Goal: Task Accomplishment & Management: Manage account settings

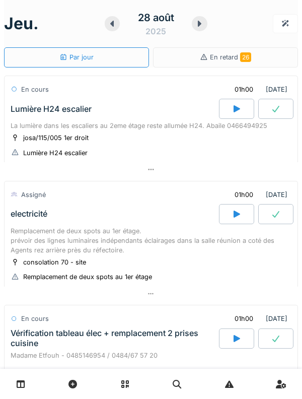
scroll to position [410, 0]
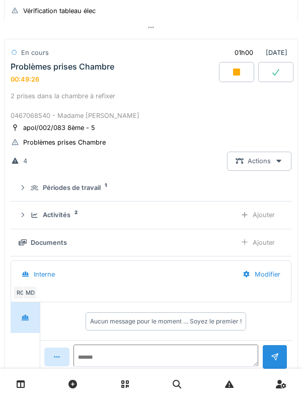
click at [28, 212] on div "Activités 2 Ajouter" at bounding box center [151, 214] width 265 height 19
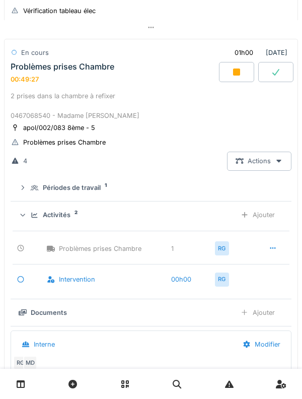
click at [30, 219] on div "Activités 2 Ajouter" at bounding box center [151, 214] width 265 height 19
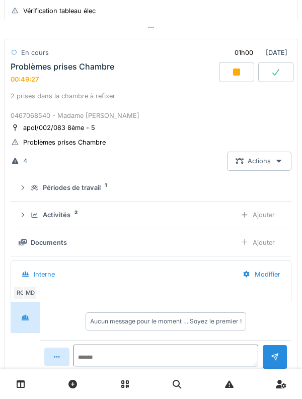
click at [268, 248] on div "Ajouter" at bounding box center [257, 242] width 51 height 19
click at [33, 235] on div "Documents 3 Ajouter" at bounding box center [151, 242] width 265 height 19
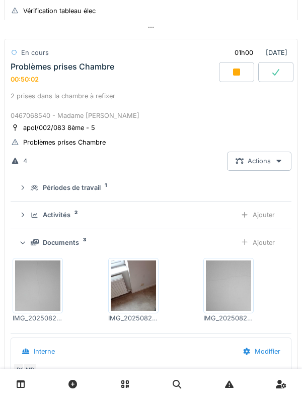
click at [270, 248] on div "Ajouter" at bounding box center [257, 242] width 51 height 19
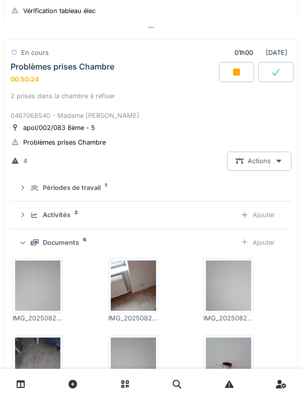
click at [36, 236] on div "Documents 6 Ajouter" at bounding box center [151, 242] width 265 height 19
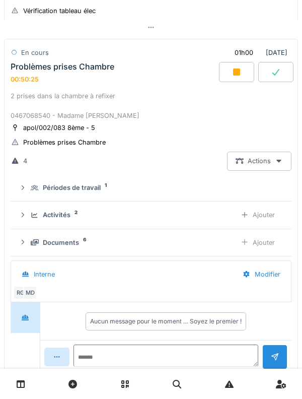
click at [36, 223] on div "Activités 2 Ajouter" at bounding box center [151, 214] width 265 height 19
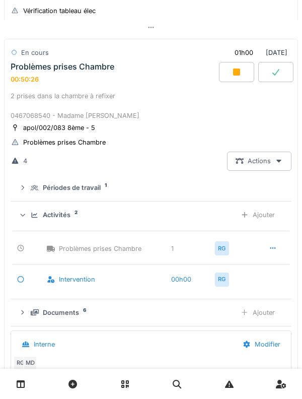
click at [32, 208] on div "Activités 2 Ajouter" at bounding box center [151, 214] width 265 height 19
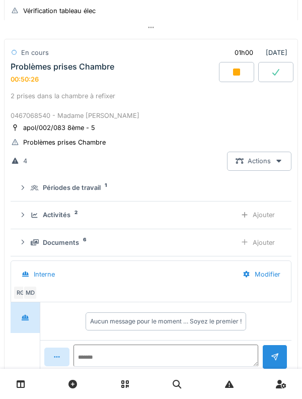
click at [26, 212] on div at bounding box center [23, 215] width 8 height 10
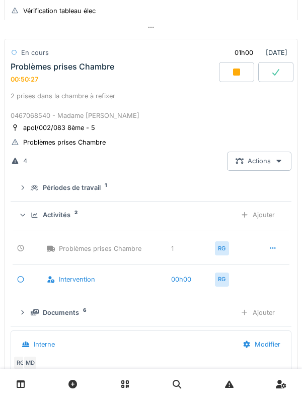
click at [17, 210] on summary "Activités 2 Ajouter" at bounding box center [151, 214] width 273 height 19
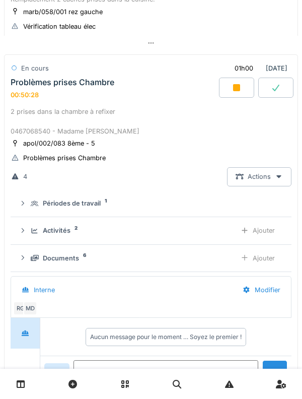
scroll to position [387, 0]
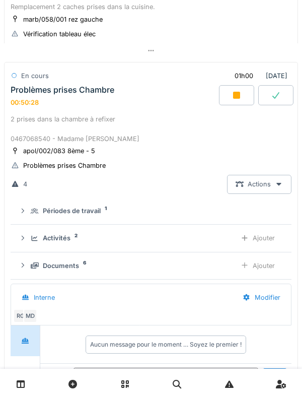
click at [28, 215] on div "Périodes de travail 1" at bounding box center [151, 211] width 265 height 10
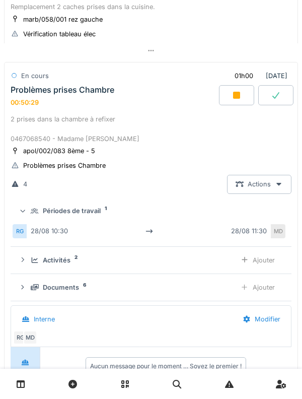
click at [28, 209] on div "Périodes de travail 1" at bounding box center [151, 211] width 265 height 10
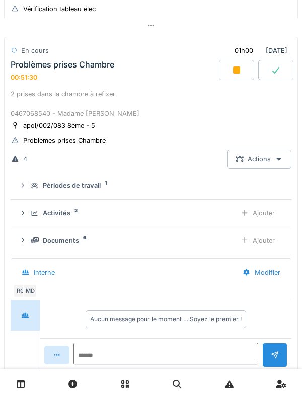
scroll to position [420, 0]
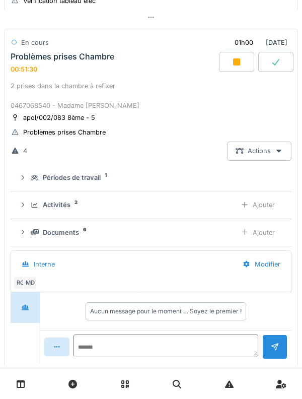
click at [35, 233] on icon at bounding box center [35, 232] width 8 height 6
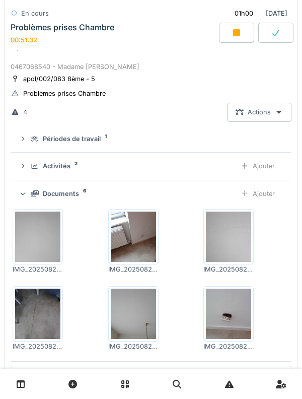
scroll to position [459, 0]
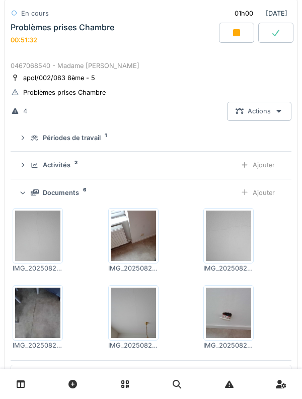
click at [30, 190] on div "Documents 6 Ajouter" at bounding box center [151, 192] width 265 height 19
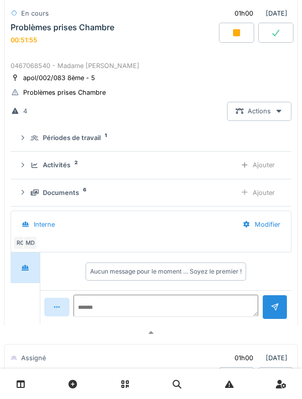
click at [31, 189] on div "Documents 6 Ajouter" at bounding box center [151, 192] width 265 height 19
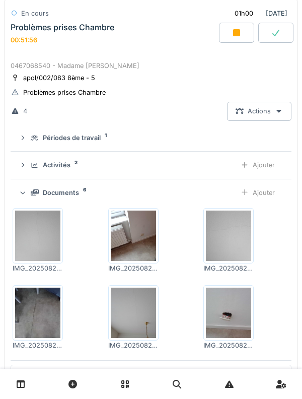
click at [31, 192] on icon at bounding box center [35, 192] width 8 height 7
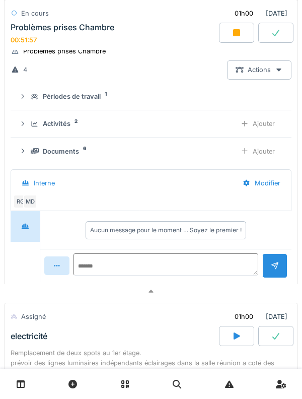
scroll to position [503, 0]
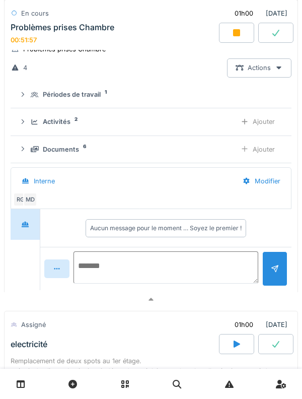
click at [201, 261] on textarea at bounding box center [165, 267] width 185 height 32
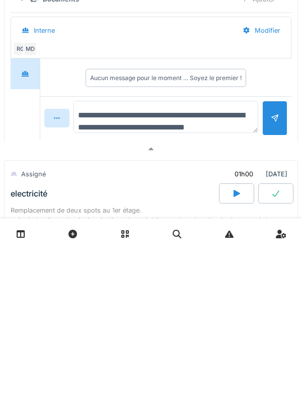
scroll to position [12, 0]
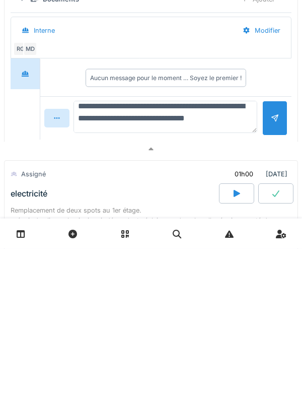
type textarea "**********"
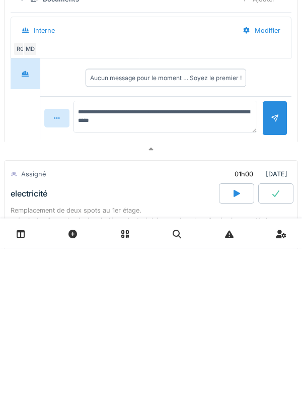
click at [275, 270] on div at bounding box center [275, 269] width 8 height 10
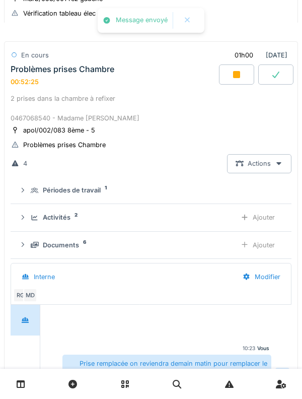
scroll to position [406, 0]
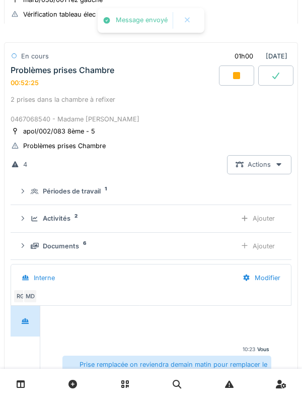
click at [241, 83] on div at bounding box center [236, 75] width 35 height 20
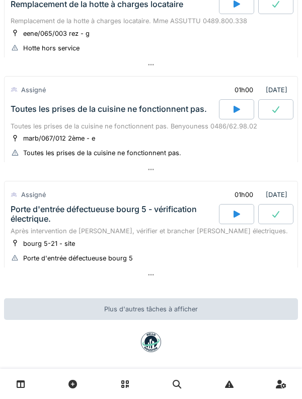
scroll to position [728, 0]
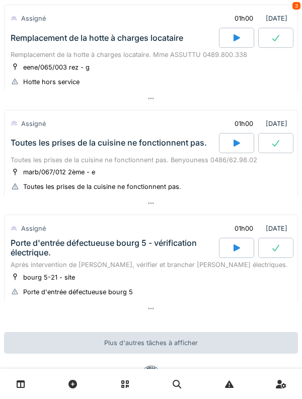
click at [28, 143] on div "Toutes les prises de la cuisine ne fonctionnent pas." at bounding box center [109, 143] width 196 height 10
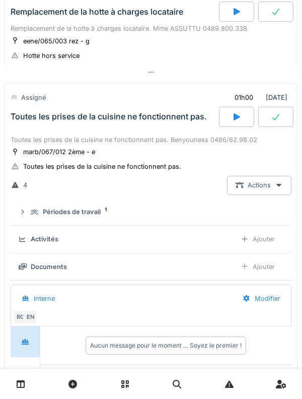
scroll to position [766, 0]
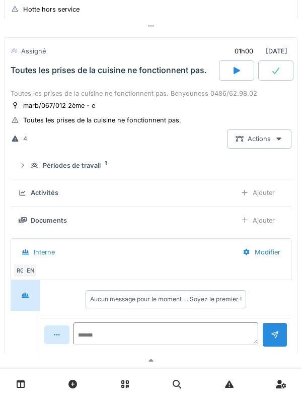
click at [31, 74] on div "Toutes les prises de la cuisine ne fonctionnent pas." at bounding box center [109, 70] width 196 height 10
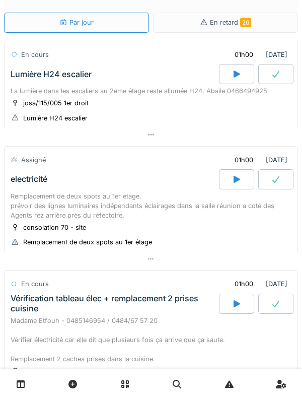
scroll to position [0, 0]
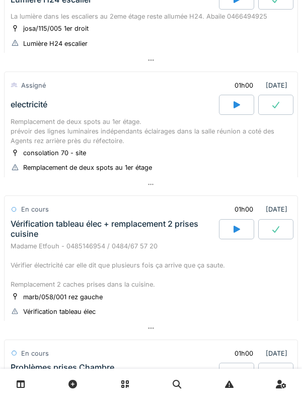
click at [29, 223] on div "Vérification tableau élec + remplacement 2 prises cuisine" at bounding box center [114, 228] width 206 height 19
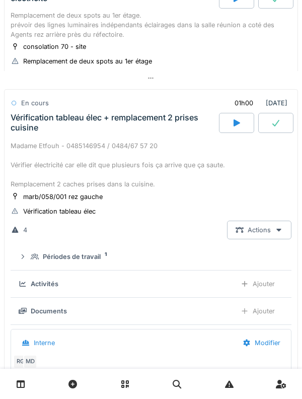
scroll to position [265, 0]
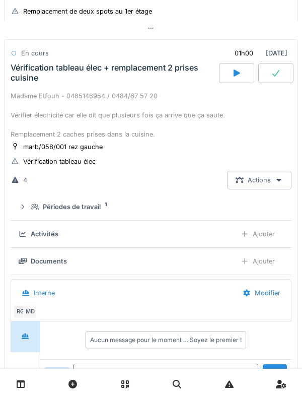
click at [27, 232] on div "Activités" at bounding box center [123, 234] width 209 height 10
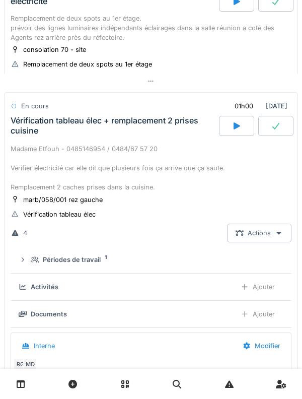
scroll to position [209, 0]
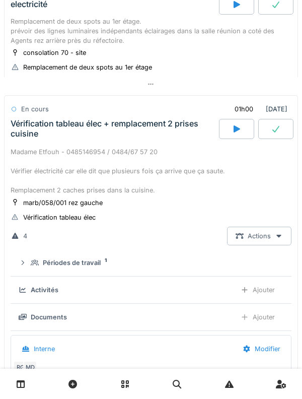
click at [227, 135] on div at bounding box center [236, 129] width 35 height 20
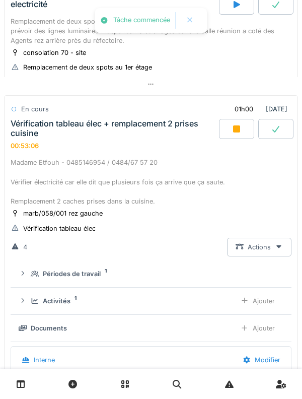
scroll to position [265, 0]
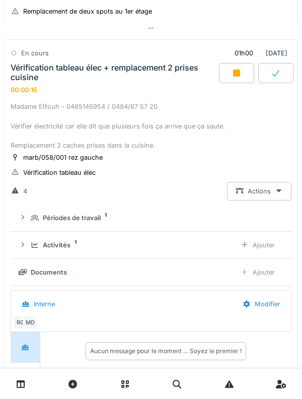
click at [34, 252] on div "Activités 1 Ajouter" at bounding box center [151, 245] width 265 height 19
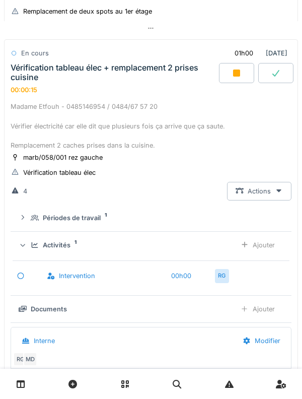
click at [276, 246] on div "Ajouter" at bounding box center [257, 245] width 51 height 19
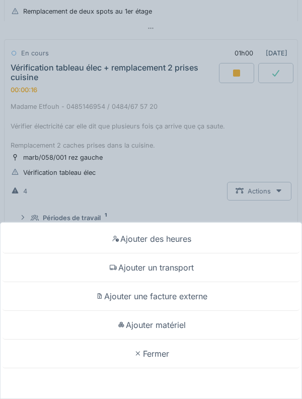
click at [207, 267] on div "Ajouter un transport" at bounding box center [151, 267] width 297 height 29
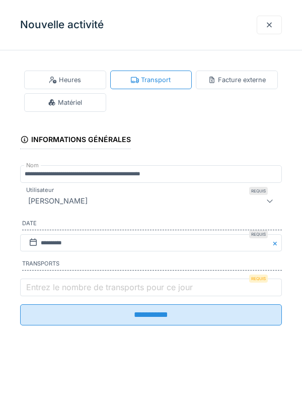
click at [170, 287] on label "Entrez le nombre de transports pour ce jour" at bounding box center [109, 287] width 171 height 12
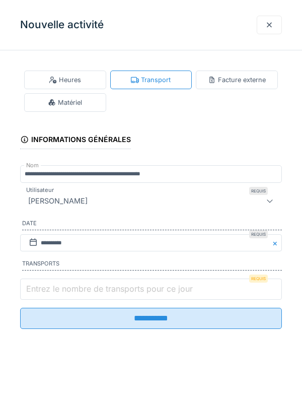
click at [170, 287] on input "Entrez le nombre de transports pour ce jour" at bounding box center [151, 288] width 262 height 21
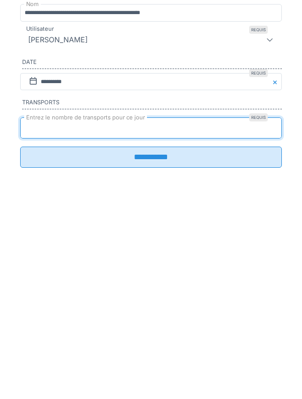
type input "*"
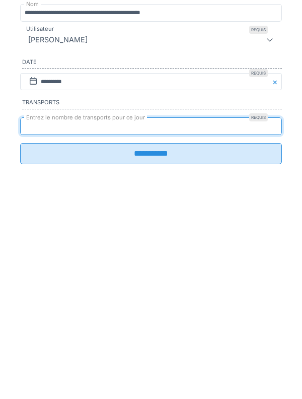
click at [255, 325] on input "**********" at bounding box center [151, 314] width 262 height 21
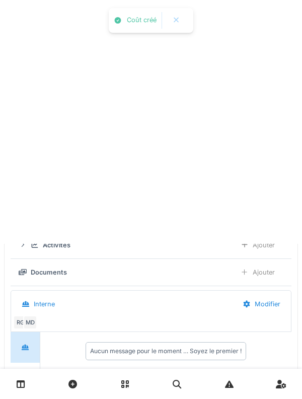
click at [182, 314] on div "Interne" at bounding box center [123, 303] width 221 height 23
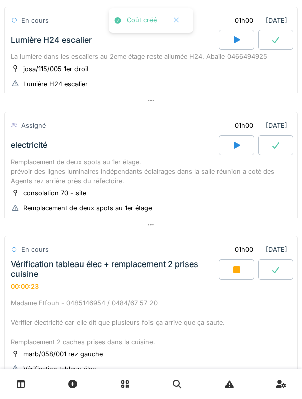
scroll to position [65, 0]
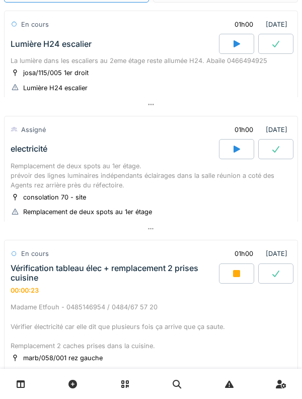
click at [175, 278] on div "Vérification tableau élec + remplacement 2 prises cuisine" at bounding box center [114, 272] width 206 height 19
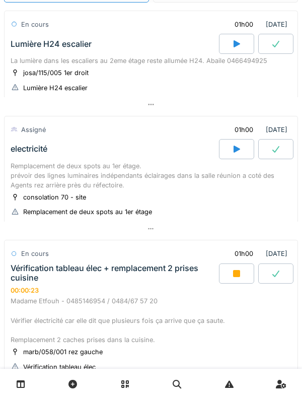
scroll to position [0, 0]
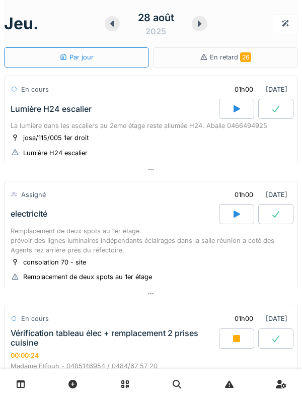
click at [18, 128] on div "La lumière dans les escaliers au 2eme étage reste allumée H24. Abaile 0466494925" at bounding box center [151, 126] width 281 height 10
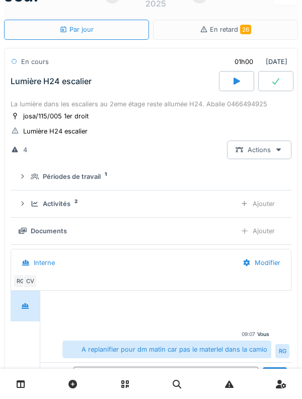
scroll to position [35, 0]
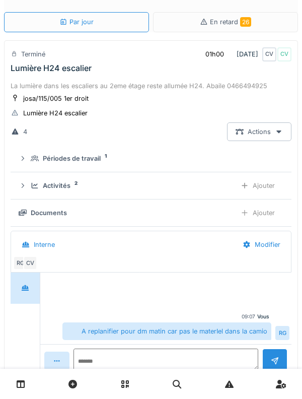
click at [24, 177] on div "Activités 2 Ajouter" at bounding box center [151, 185] width 265 height 19
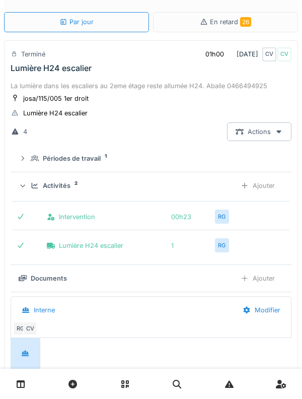
click at [24, 185] on icon at bounding box center [23, 186] width 7 height 8
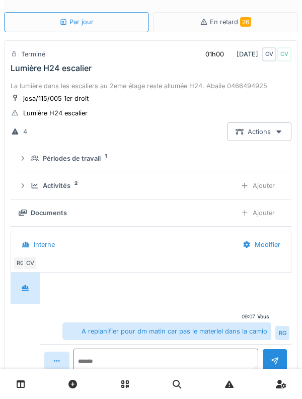
click at [27, 167] on summary "Périodes de travail 1" at bounding box center [151, 158] width 273 height 19
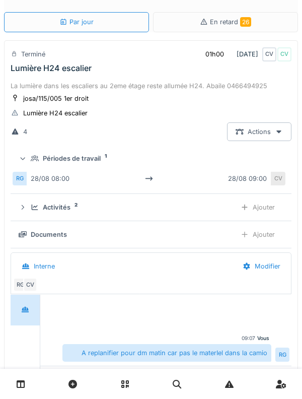
click at [26, 165] on summary "Périodes de travail 1" at bounding box center [151, 158] width 273 height 19
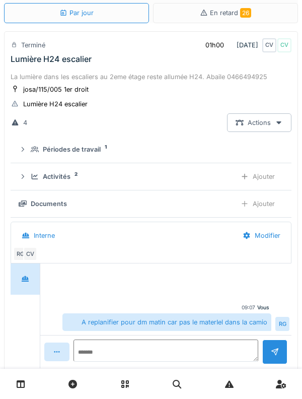
scroll to position [41, 0]
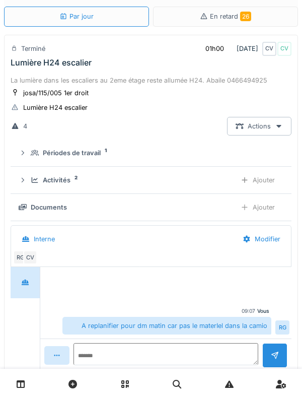
click at [24, 179] on icon at bounding box center [23, 180] width 8 height 7
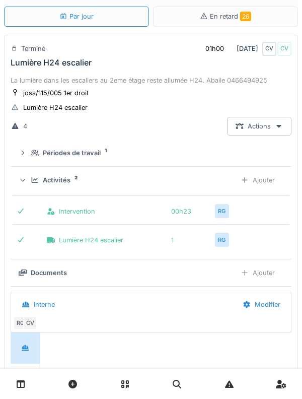
click at [24, 181] on icon at bounding box center [23, 180] width 7 height 8
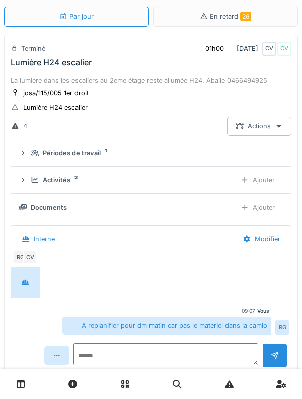
click at [23, 181] on icon at bounding box center [23, 180] width 3 height 5
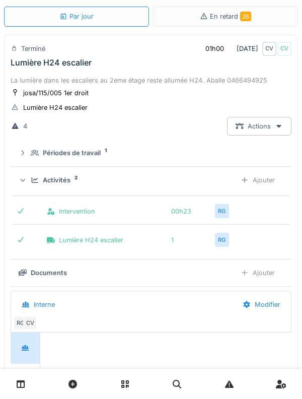
click at [25, 183] on icon at bounding box center [23, 180] width 7 height 8
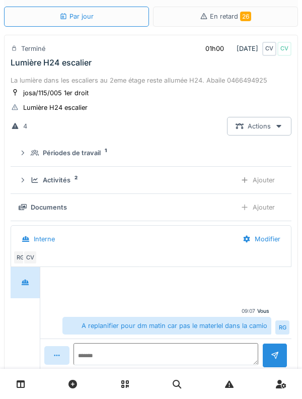
click at [35, 260] on div "CV" at bounding box center [30, 257] width 14 height 14
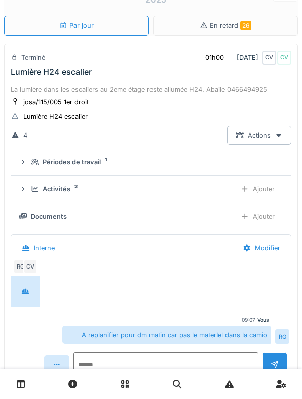
scroll to position [25, 0]
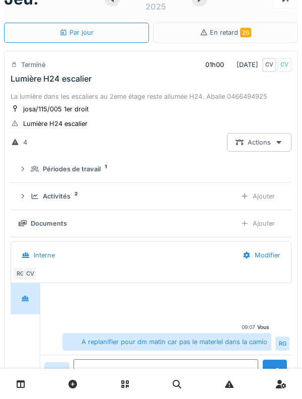
click at [33, 176] on summary "Périodes de travail 1" at bounding box center [151, 169] width 273 height 19
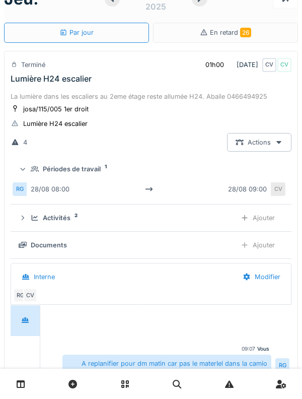
click at [30, 175] on summary "Périodes de travail 1" at bounding box center [151, 169] width 273 height 19
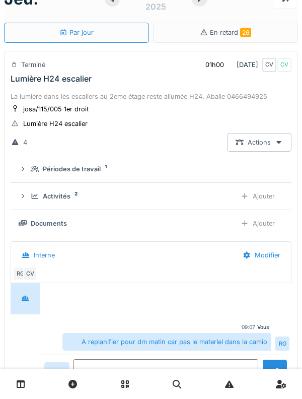
click at [29, 199] on div "Activités 2 Ajouter" at bounding box center [151, 196] width 265 height 19
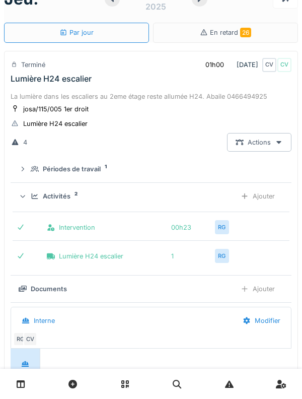
click at [29, 200] on div "Activités 2 Ajouter" at bounding box center [151, 196] width 265 height 19
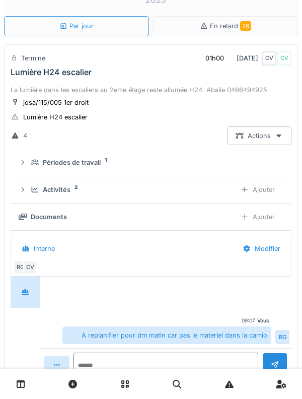
scroll to position [34, 0]
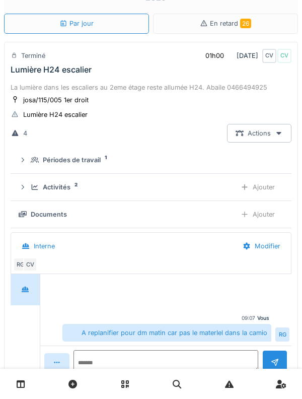
click at [31, 86] on div "La lumière dans les escaliers au 2eme étage reste allumée H24. Abaile 0466494925" at bounding box center [151, 88] width 281 height 10
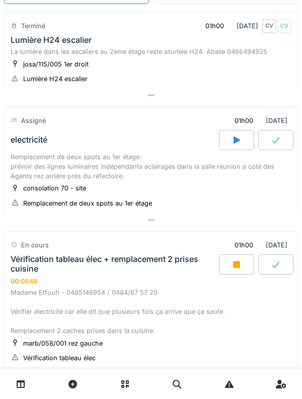
click at [12, 160] on div "Remplacement de deux spots au 1er étage. prévoir des lignes luminaires indépend…" at bounding box center [151, 166] width 281 height 29
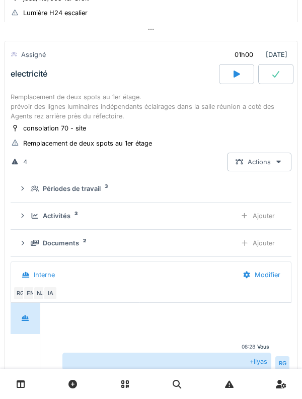
scroll to position [130, 0]
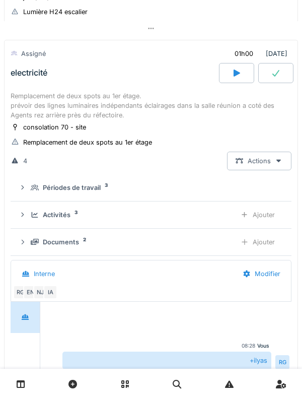
click at [33, 197] on summary "Périodes de travail 3" at bounding box center [151, 187] width 273 height 19
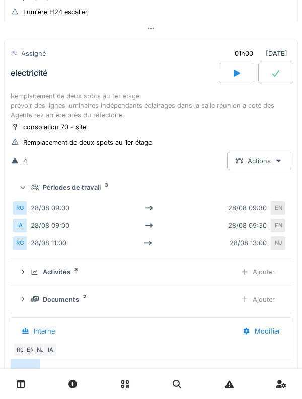
click at [31, 190] on div "Périodes de travail 3" at bounding box center [151, 188] width 265 height 10
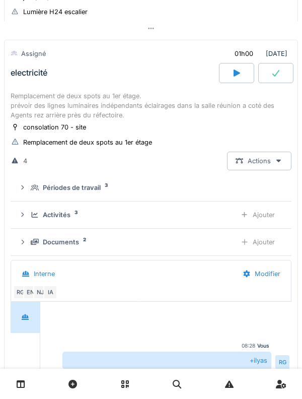
click at [33, 217] on icon at bounding box center [35, 214] width 8 height 7
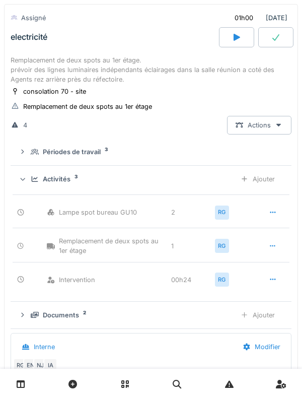
scroll to position [167, 0]
click at [28, 183] on div "Activités 3 Ajouter" at bounding box center [151, 178] width 265 height 19
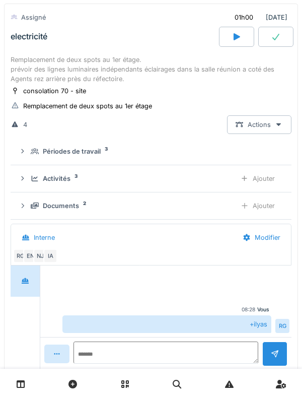
click at [32, 153] on icon at bounding box center [35, 151] width 8 height 7
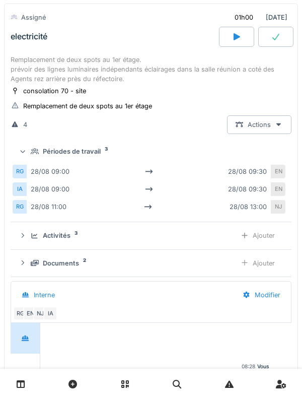
click at [48, 66] on div "Remplacement de deux spots au 1er étage. prévoir des lignes luminaires indépend…" at bounding box center [151, 69] width 281 height 29
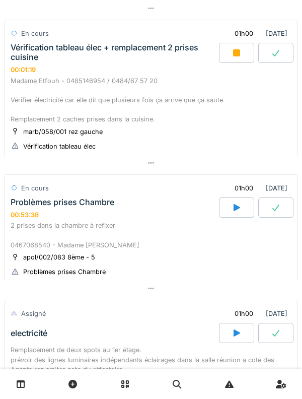
scroll to position [279, 0]
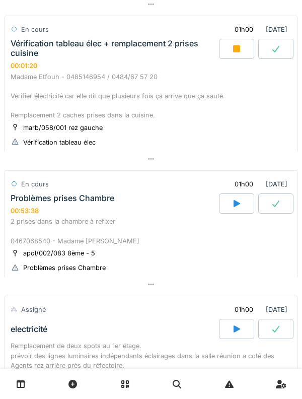
click at [49, 48] on div "Vérification tableau élec + remplacement 2 prises cuisine" at bounding box center [114, 48] width 206 height 19
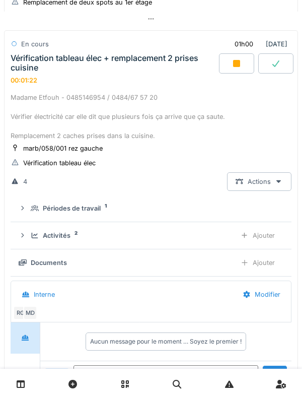
scroll to position [288, 0]
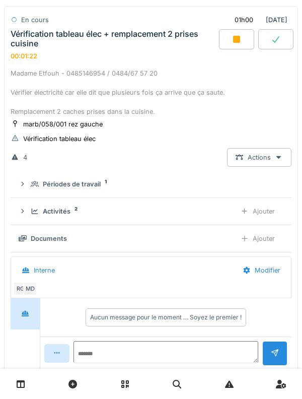
click at [50, 187] on div "Périodes de travail" at bounding box center [72, 184] width 58 height 10
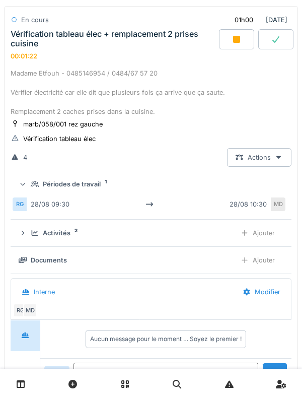
click at [48, 185] on div "Périodes de travail" at bounding box center [72, 184] width 58 height 10
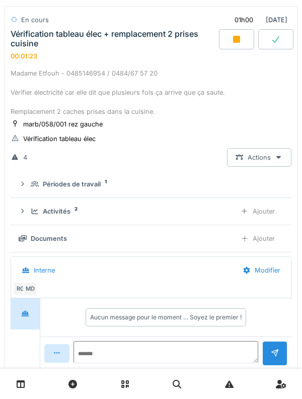
click at [47, 213] on div "Activités" at bounding box center [57, 211] width 28 height 10
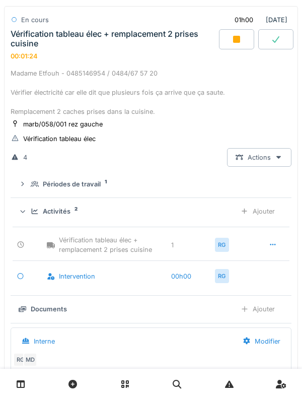
click at [46, 205] on div "Activités 2 Ajouter" at bounding box center [151, 211] width 265 height 19
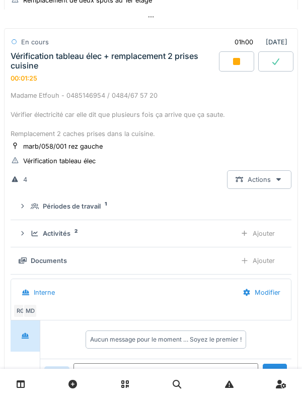
click at [37, 97] on div "Madame Etfouh - 0485146954 / 0484/67 57 20 Vérifier électricité car elle dit qu…" at bounding box center [151, 115] width 281 height 48
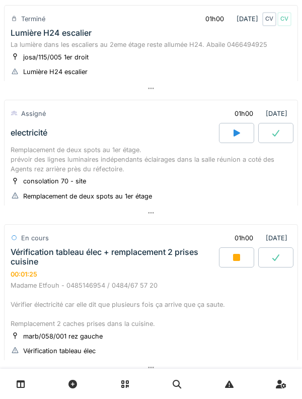
scroll to position [0, 0]
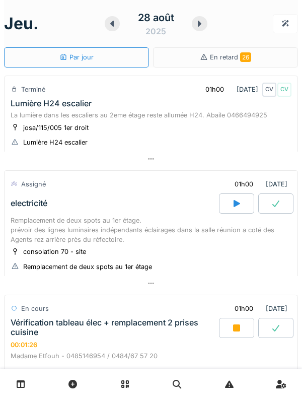
click at [41, 113] on div "La lumière dans les escaliers au 2eme étage reste allumée H24. Abaile 0466494925" at bounding box center [151, 115] width 281 height 10
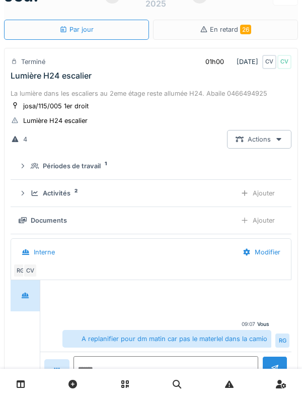
scroll to position [35, 0]
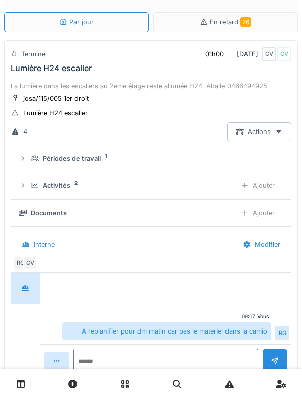
click at [29, 159] on div "Périodes de travail 1" at bounding box center [151, 158] width 265 height 10
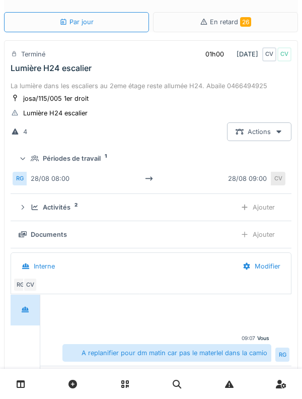
click at [27, 158] on div at bounding box center [23, 159] width 10 height 8
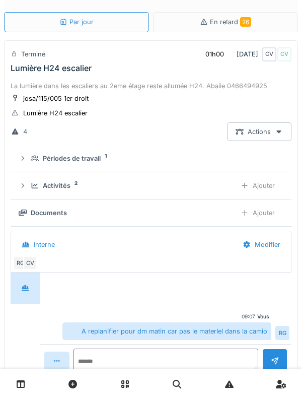
click at [35, 182] on div "Activités 2" at bounding box center [129, 186] width 197 height 10
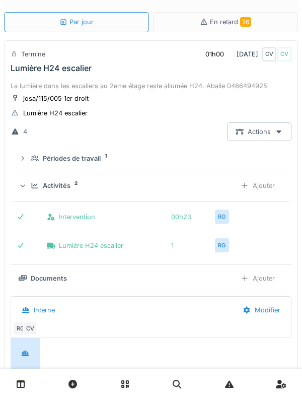
click at [32, 182] on div "Activités 2" at bounding box center [129, 186] width 197 height 10
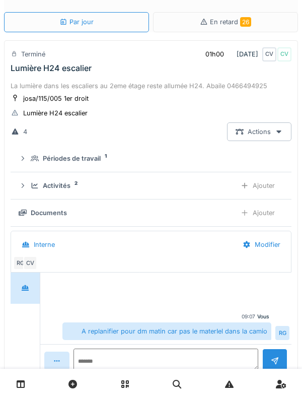
click at [44, 57] on div "Terminé" at bounding box center [33, 54] width 24 height 10
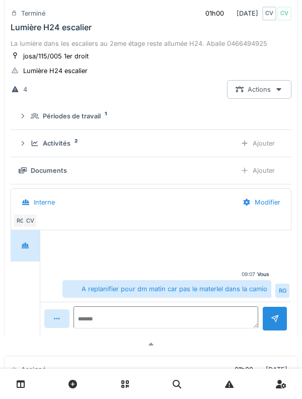
click at [34, 31] on div "Lumière H24 escalier" at bounding box center [51, 28] width 81 height 10
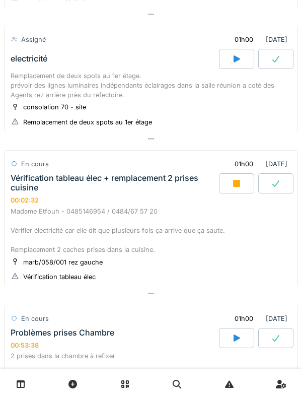
scroll to position [145, 0]
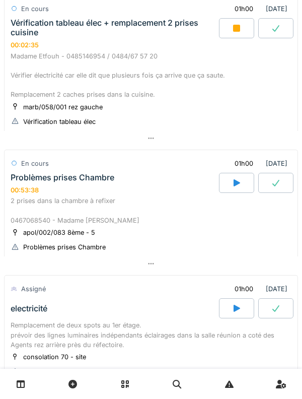
click at [46, 179] on div "Problèmes prises Chambre" at bounding box center [63, 178] width 104 height 10
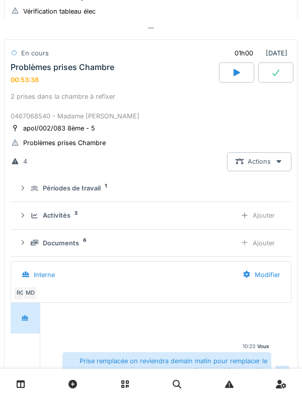
scroll to position [410, 0]
click at [38, 240] on div "Documents 6" at bounding box center [129, 243] width 197 height 10
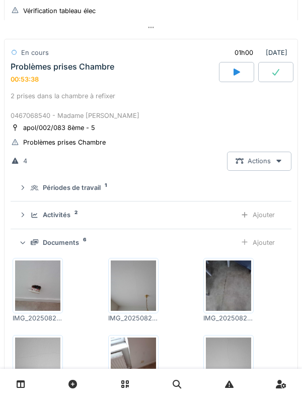
click at [43, 239] on div "Documents 6 Ajouter" at bounding box center [151, 242] width 265 height 19
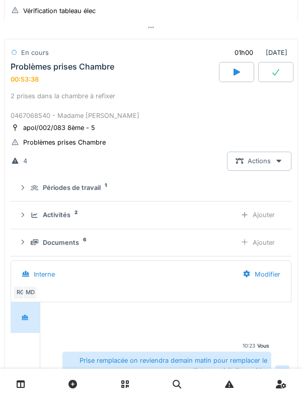
click at [35, 219] on div "Activités 2" at bounding box center [129, 215] width 197 height 10
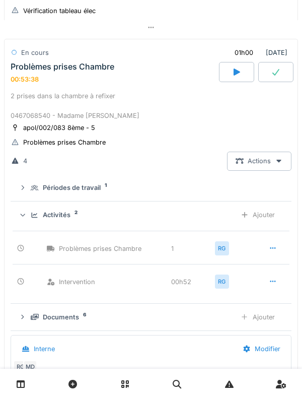
click at [40, 213] on div "Activités 2" at bounding box center [129, 215] width 197 height 10
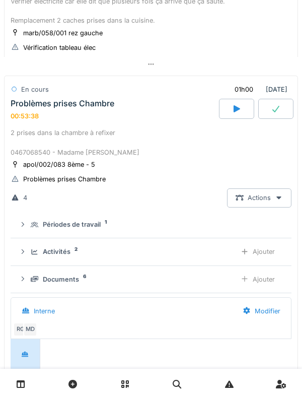
click at [31, 116] on div "00:53:38" at bounding box center [25, 116] width 28 height 8
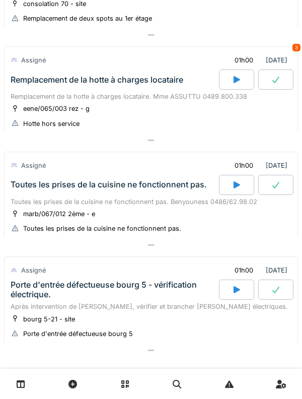
scroll to position [660, 0]
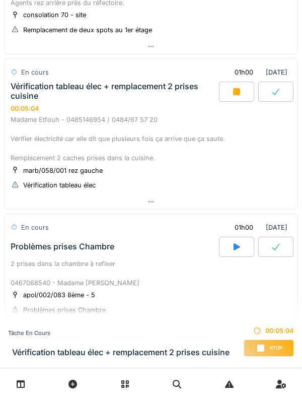
click at [77, 85] on div "Vérification tableau élec + remplacement 2 prises cuisine" at bounding box center [114, 91] width 206 height 19
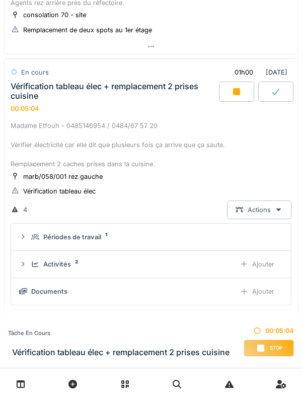
scroll to position [255, 0]
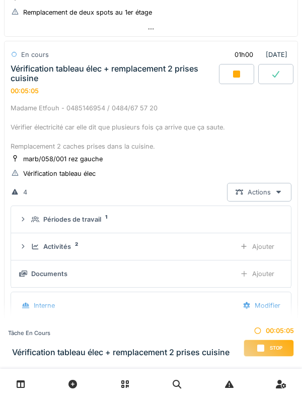
click at [54, 64] on div "Vérification tableau élec + remplacement 2 prises cuisine" at bounding box center [114, 73] width 206 height 19
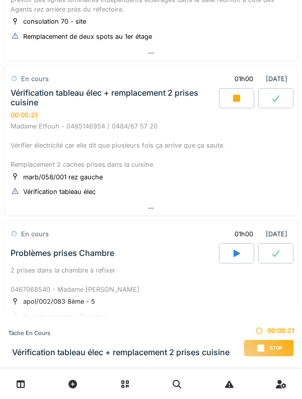
scroll to position [217, 0]
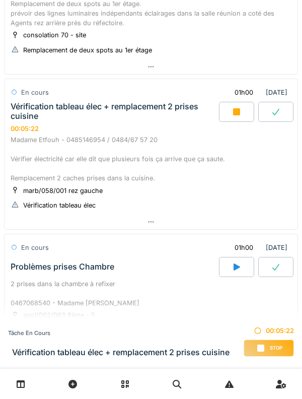
click at [94, 102] on div "Vérification tableau élec + remplacement 2 prises cuisine" at bounding box center [114, 111] width 206 height 19
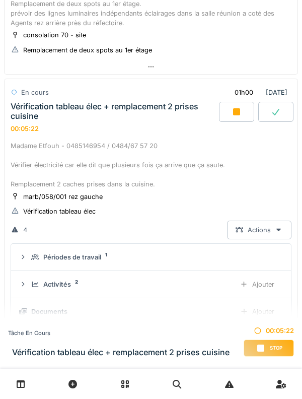
scroll to position [255, 0]
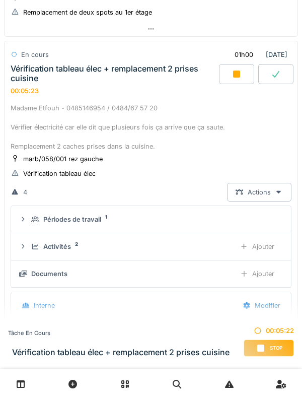
click at [82, 72] on div "Vérification tableau élec + remplacement 2 prises cuisine" at bounding box center [114, 73] width 206 height 19
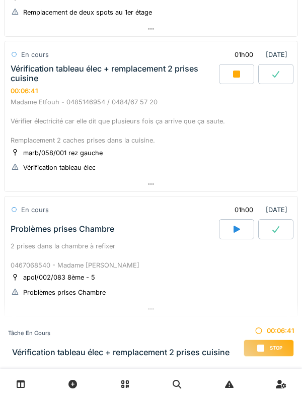
click at [120, 79] on div "Vérification tableau élec + remplacement 2 prises cuisine" at bounding box center [114, 73] width 206 height 19
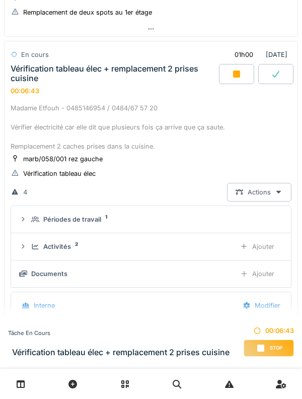
click at [67, 56] on div "En cours 01h00 28/08/2025" at bounding box center [151, 54] width 281 height 19
